Goal: Task Accomplishment & Management: Manage account settings

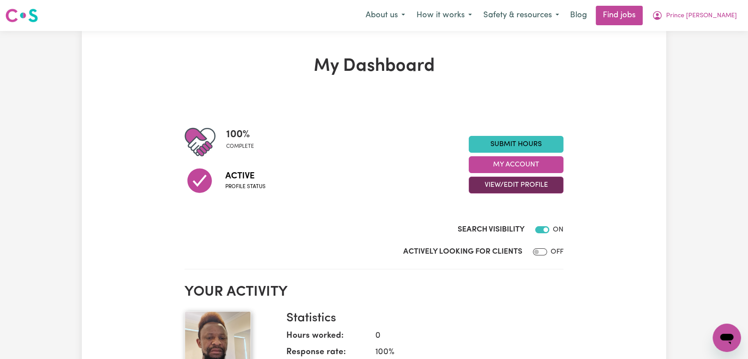
click at [510, 185] on button "View/Edit Profile" at bounding box center [516, 185] width 95 height 17
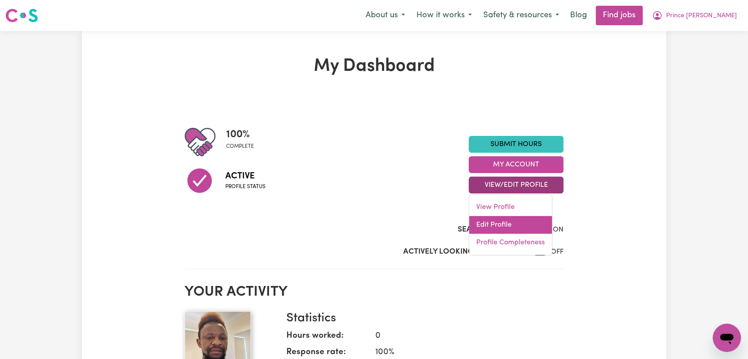
click at [514, 225] on link "Edit Profile" at bounding box center [510, 225] width 83 height 18
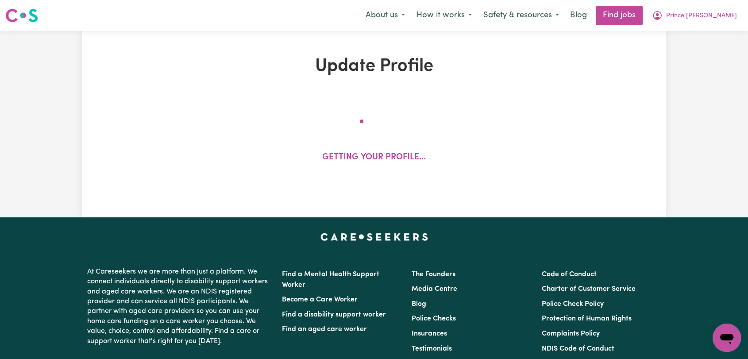
select select "[DEMOGRAPHIC_DATA]"
select select "[DEMOGRAPHIC_DATA] Citizen"
select select "Studying a healthcare related degree or qualification"
select select "40"
select select "46"
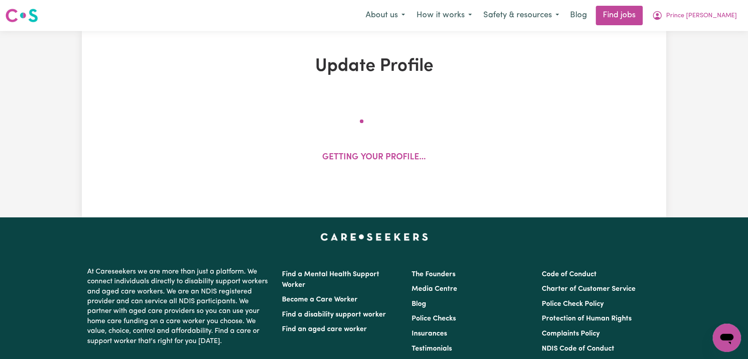
select select "50"
select select "56"
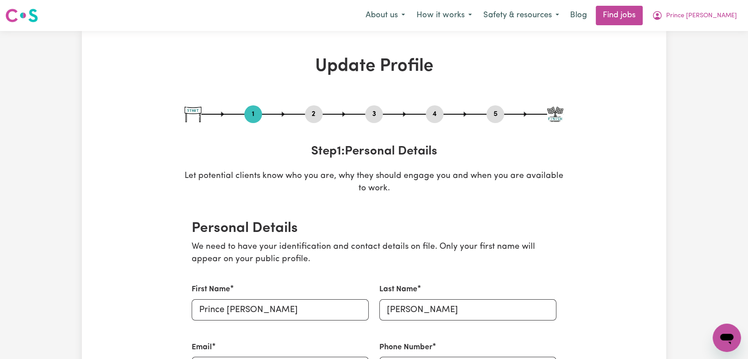
click at [383, 112] on div "1 2 3 4 5" at bounding box center [374, 114] width 379 height 18
click at [378, 112] on button "3" at bounding box center [374, 114] width 18 height 12
select select "2020"
select select "2024"
select select "Certificate III (Individual Support)"
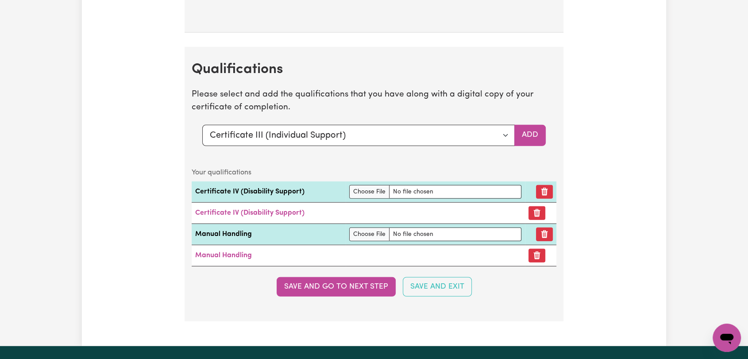
scroll to position [2361, 0]
